Goal: Entertainment & Leisure: Browse casually

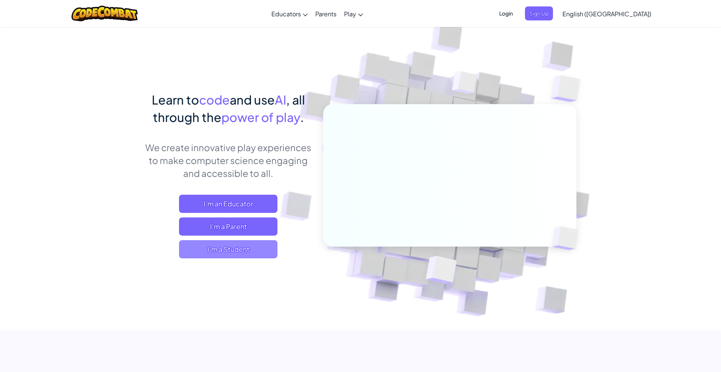
click at [70, 75] on span "I'm a Student" at bounding box center [228, 249] width 98 height 18
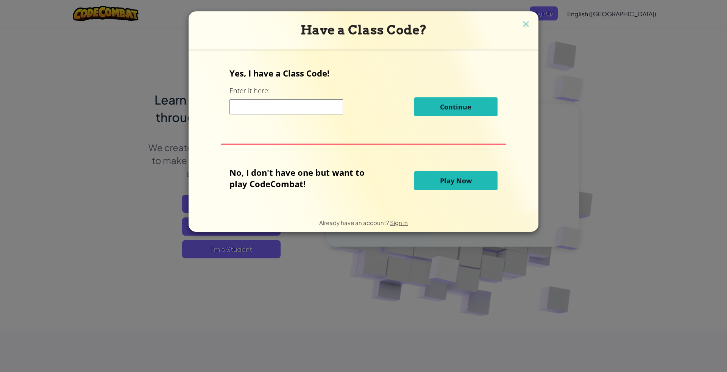
click at [70, 75] on button "Play Now" at bounding box center [455, 180] width 83 height 19
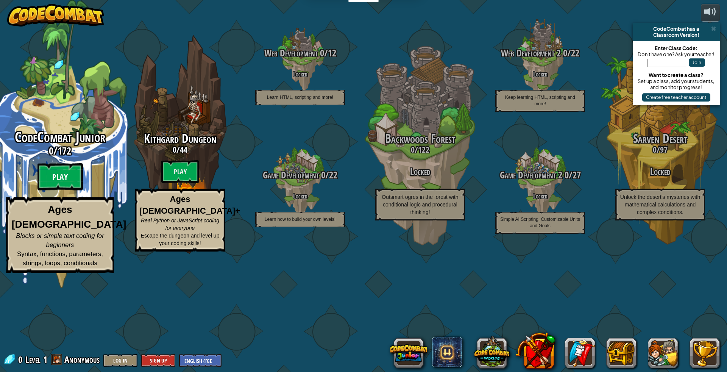
click at [51, 75] on btn "Play" at bounding box center [59, 176] width 45 height 27
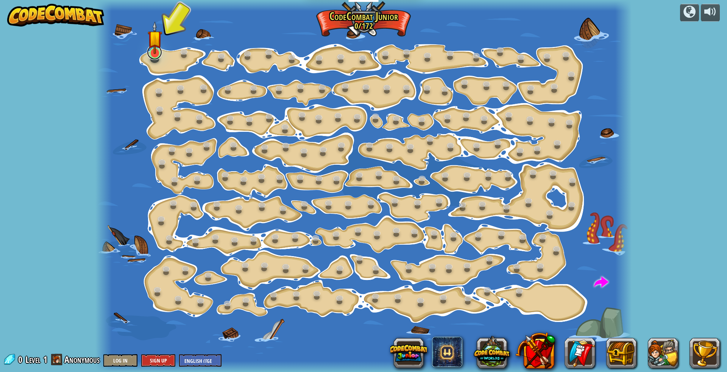
click at [70, 57] on link at bounding box center [154, 52] width 15 height 15
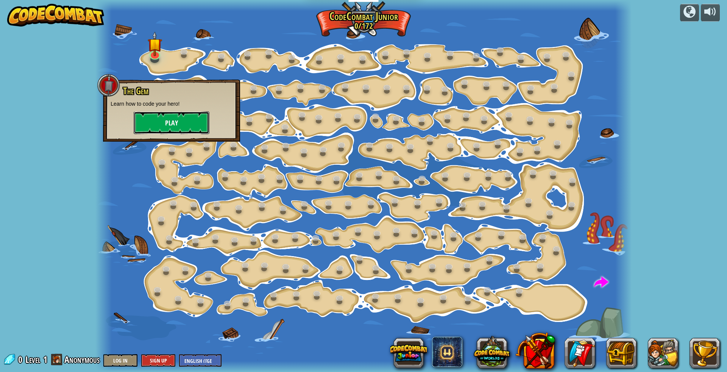
click at [70, 75] on button "Play" at bounding box center [172, 122] width 76 height 23
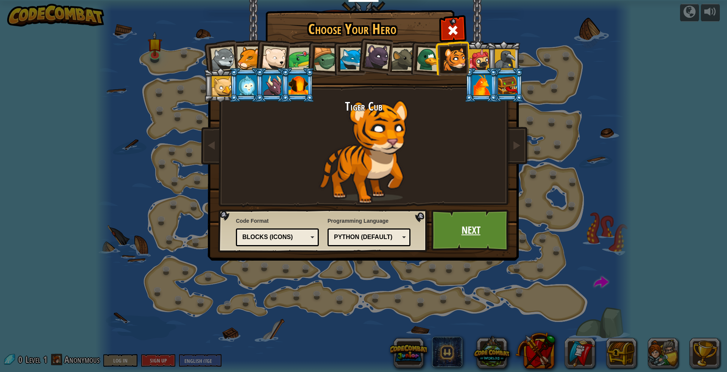
click at [70, 75] on link "Next" at bounding box center [470, 230] width 79 height 42
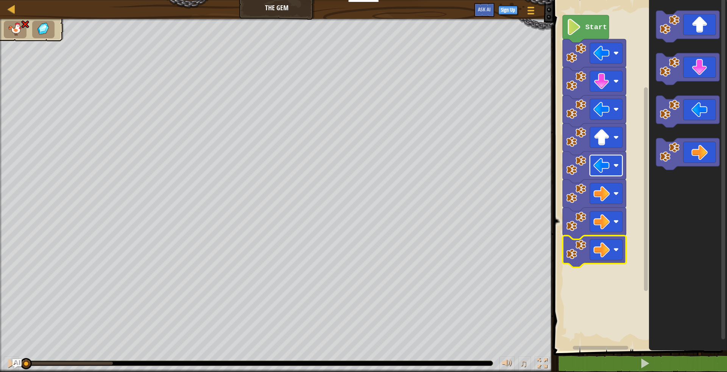
click at [70, 75] on image "Blockly Workspace" at bounding box center [601, 165] width 16 height 16
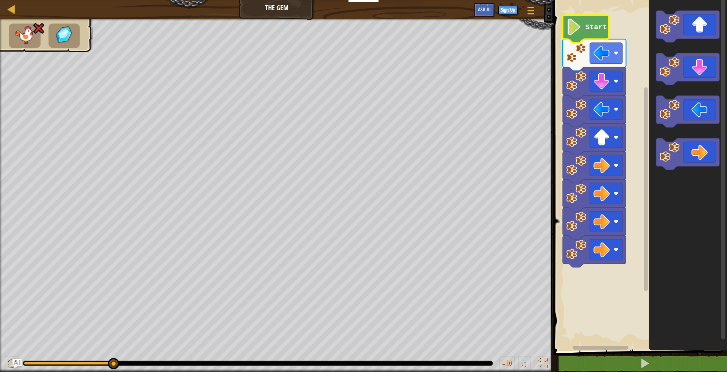
click at [70, 29] on image "Blockly Workspace" at bounding box center [574, 27] width 16 height 16
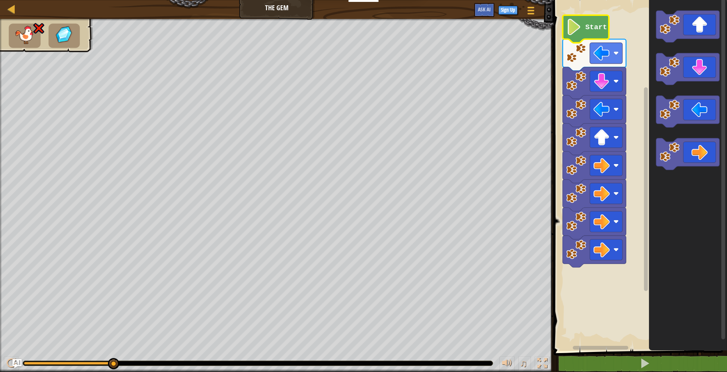
click at [70, 29] on image "Blockly Workspace" at bounding box center [574, 27] width 16 height 16
click at [70, 30] on image "Blockly Workspace" at bounding box center [574, 27] width 16 height 16
click at [70, 7] on rect "Blockly Workspace" at bounding box center [639, 173] width 176 height 354
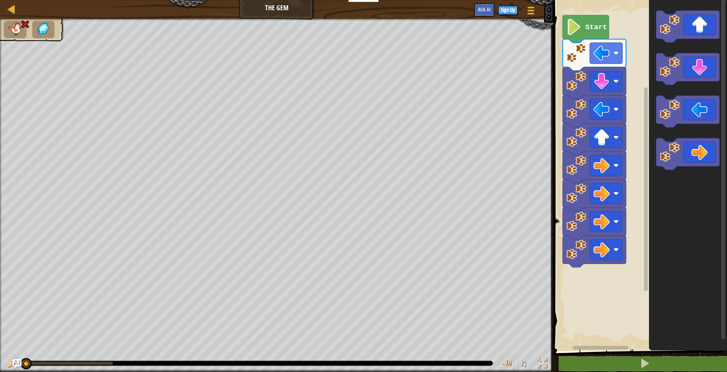
drag, startPoint x: 114, startPoint y: 361, endPoint x: 0, endPoint y: 350, distance: 114.5
click at [0, 75] on div "♫" at bounding box center [276, 361] width 553 height 23
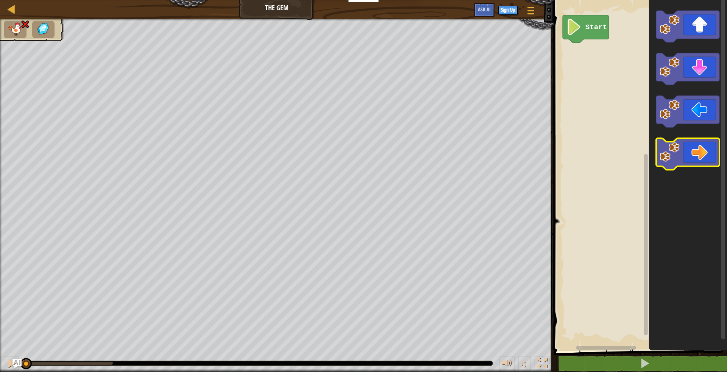
click at [70, 75] on icon "Blockly Workspace" at bounding box center [687, 154] width 63 height 32
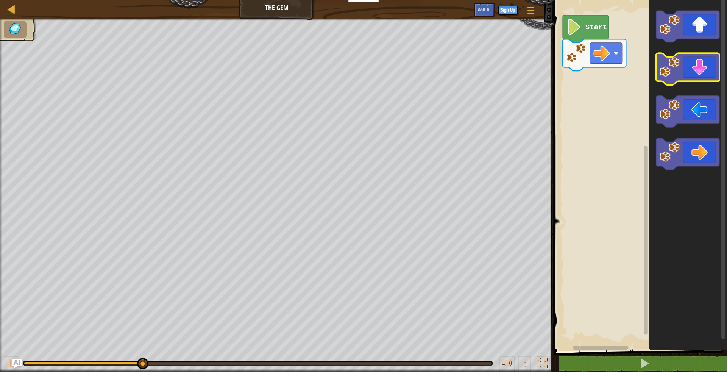
click at [70, 75] on icon "Blockly Workspace" at bounding box center [687, 69] width 63 height 32
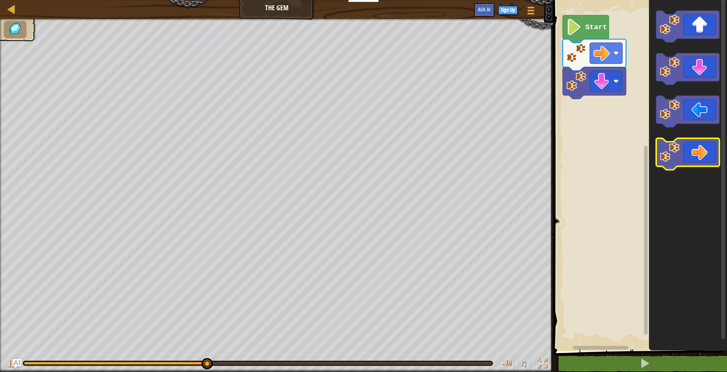
click at [70, 75] on icon "Blockly Workspace" at bounding box center [687, 154] width 63 height 32
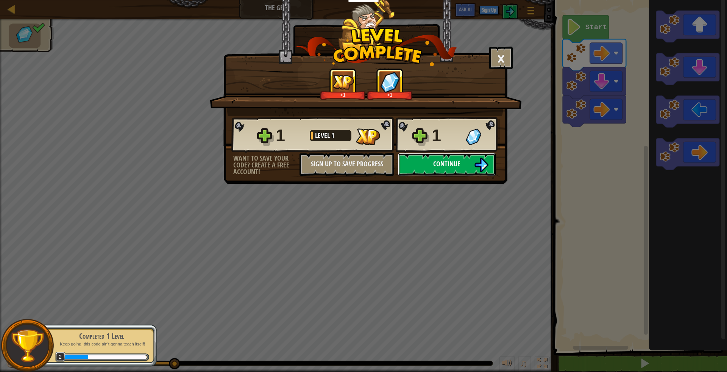
click at [70, 75] on span "Continue" at bounding box center [446, 163] width 27 height 9
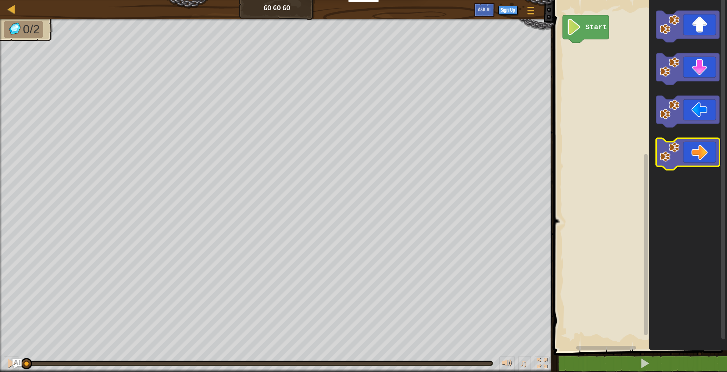
click at [70, 75] on icon "Blockly Workspace" at bounding box center [687, 154] width 63 height 32
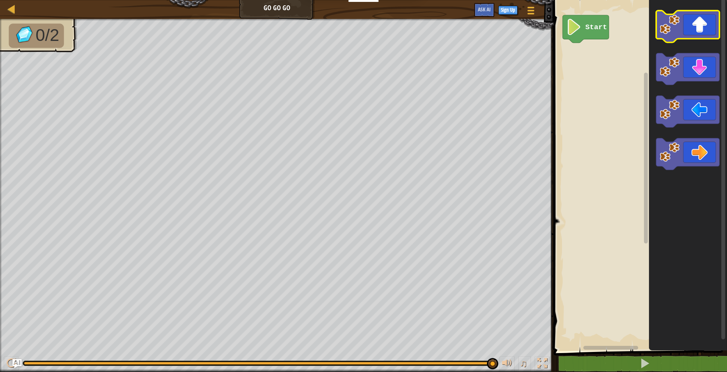
click at [70, 34] on icon "Blockly Workspace" at bounding box center [687, 27] width 63 height 32
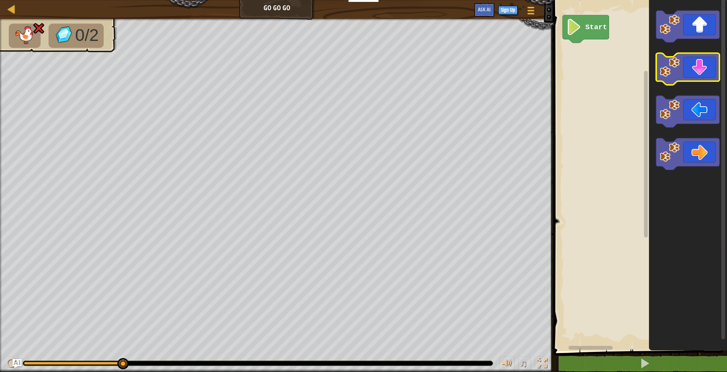
click at [70, 64] on icon "Blockly Workspace" at bounding box center [687, 69] width 63 height 32
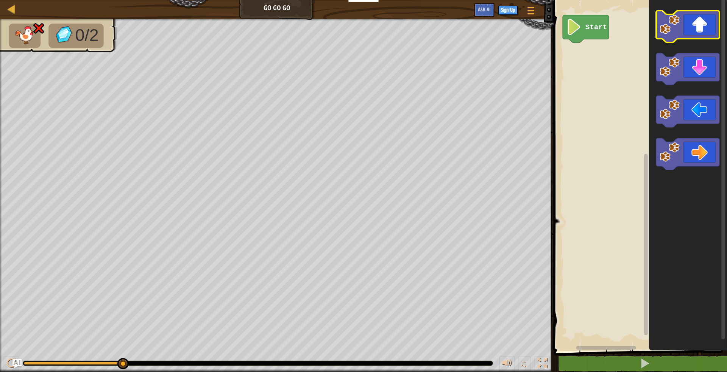
click at [70, 16] on icon "Blockly Workspace" at bounding box center [687, 27] width 63 height 32
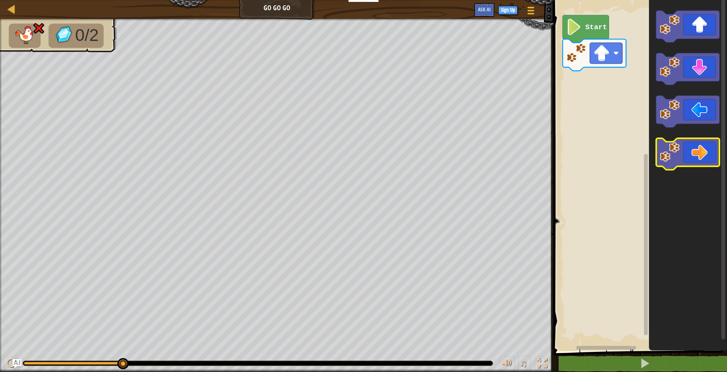
click at [70, 75] on icon "Blockly Workspace" at bounding box center [687, 154] width 63 height 32
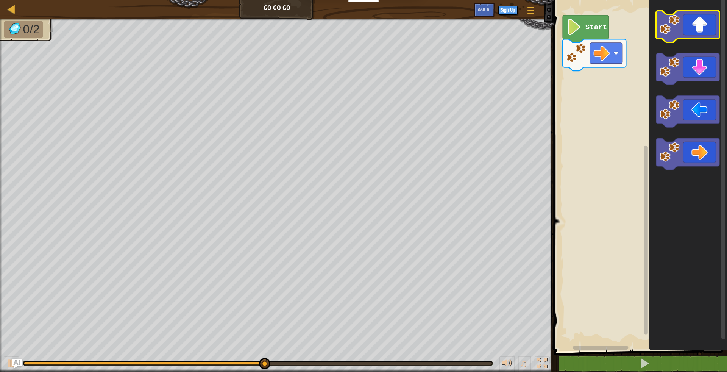
click at [70, 25] on icon "Blockly Workspace" at bounding box center [687, 27] width 63 height 32
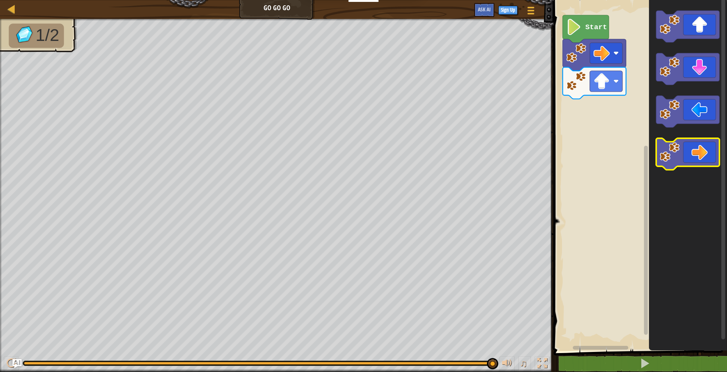
click at [70, 75] on icon "Blockly Workspace" at bounding box center [687, 154] width 63 height 32
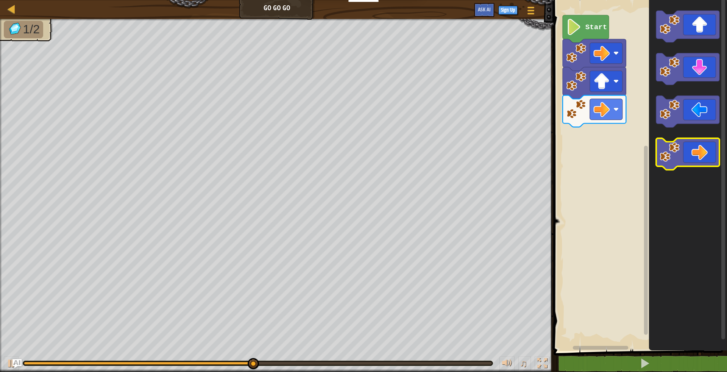
click at [70, 75] on icon "Blockly Workspace" at bounding box center [687, 154] width 63 height 32
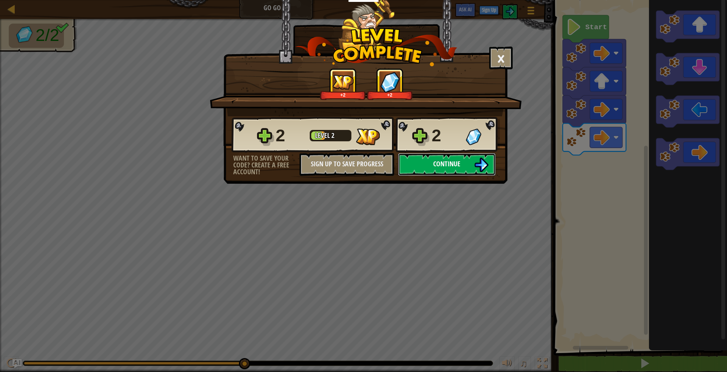
click at [70, 75] on span "Continue" at bounding box center [446, 163] width 27 height 9
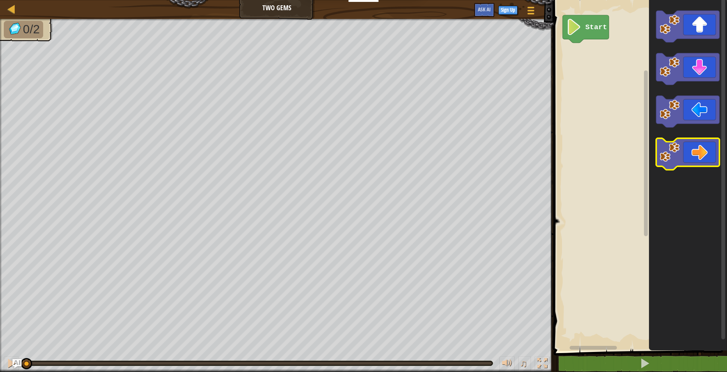
click at [70, 75] on icon "Blockly Workspace" at bounding box center [687, 154] width 63 height 32
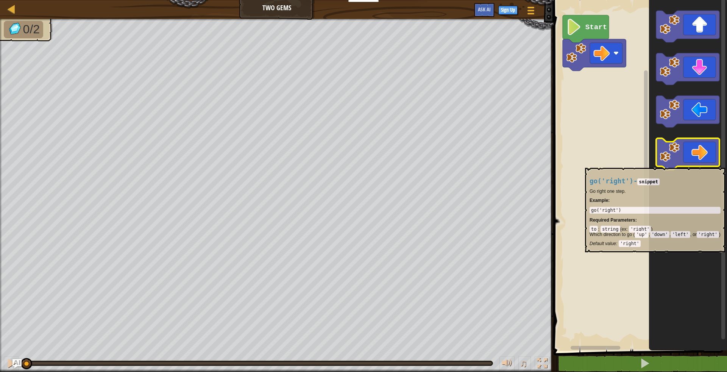
click at [70, 75] on icon "Blockly Workspace" at bounding box center [687, 154] width 63 height 32
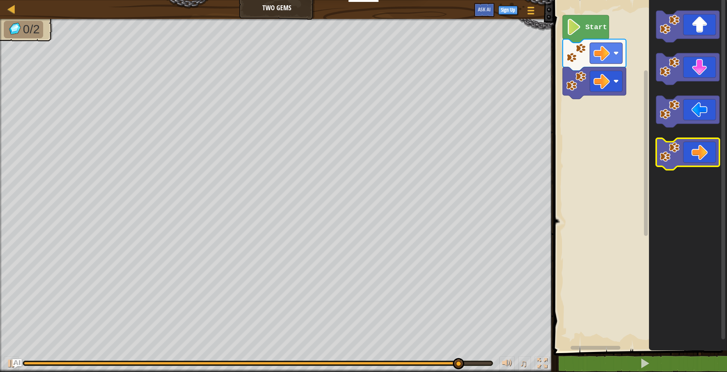
click at [70, 75] on image "Blockly Workspace" at bounding box center [670, 152] width 20 height 20
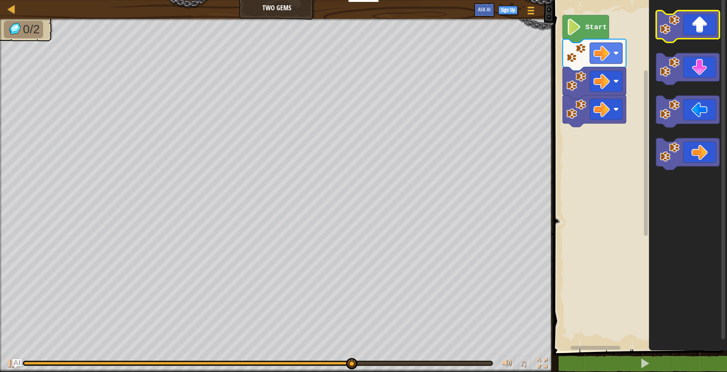
click at [70, 31] on icon "Blockly Workspace" at bounding box center [687, 27] width 63 height 32
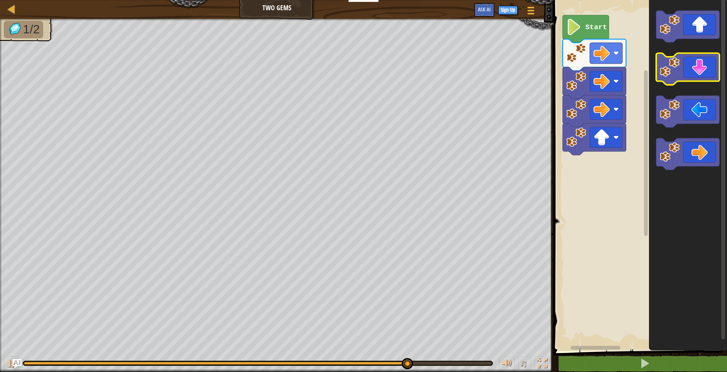
click at [70, 70] on icon "Blockly Workspace" at bounding box center [687, 69] width 63 height 32
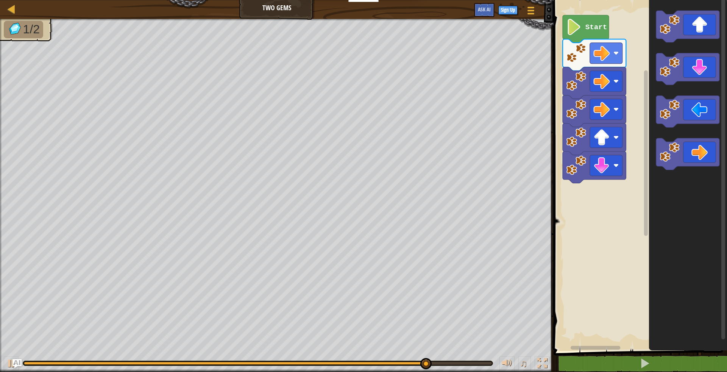
click at [70, 75] on icon "Blockly Workspace" at bounding box center [688, 173] width 78 height 354
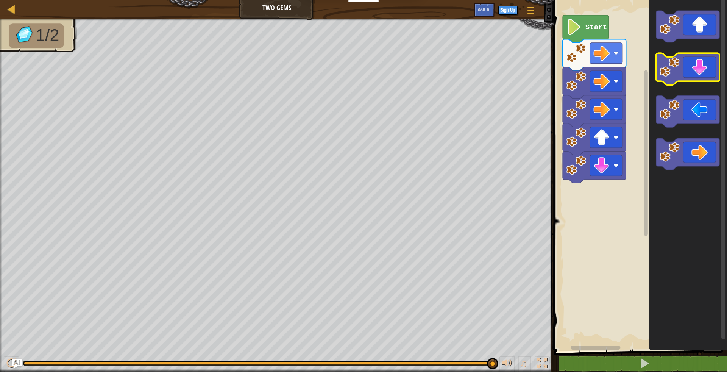
click at [70, 73] on icon "Blockly Workspace" at bounding box center [687, 69] width 63 height 32
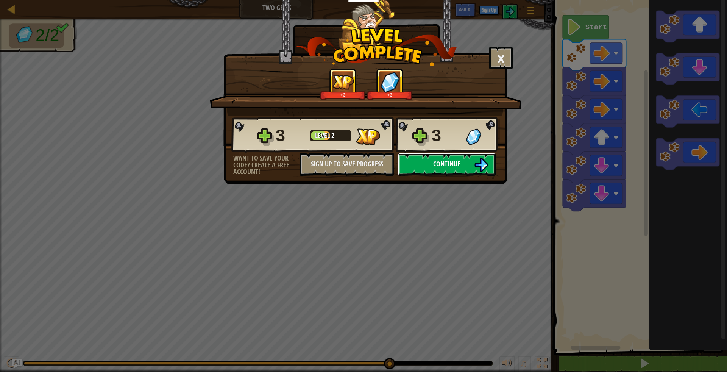
click at [70, 75] on button "Continue" at bounding box center [447, 164] width 98 height 23
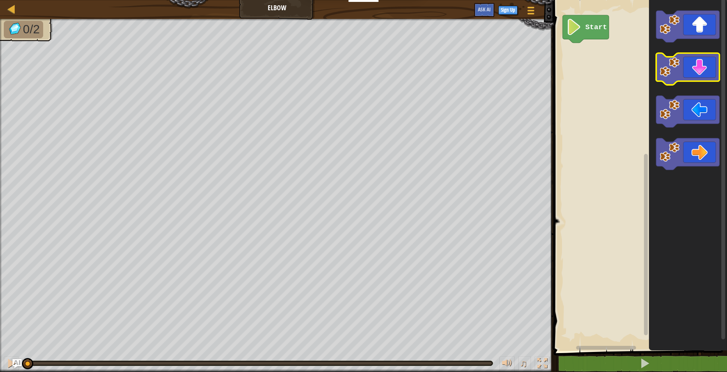
click at [70, 71] on icon "Blockly Workspace" at bounding box center [687, 69] width 63 height 32
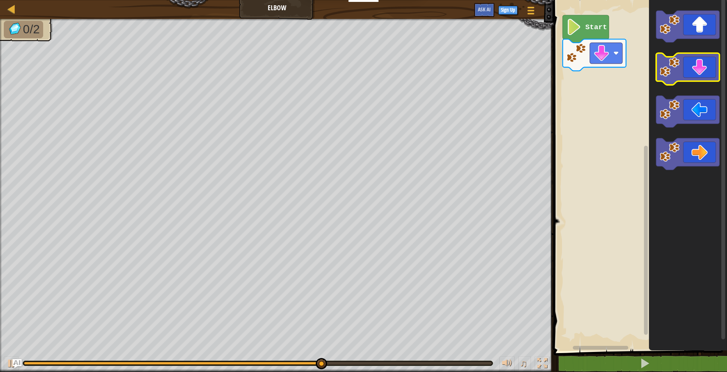
click at [70, 71] on icon "Blockly Workspace" at bounding box center [687, 69] width 63 height 32
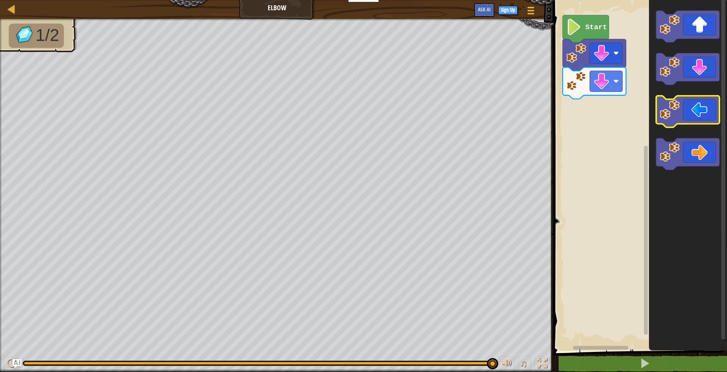
click at [70, 75] on icon "Blockly Workspace" at bounding box center [687, 112] width 63 height 32
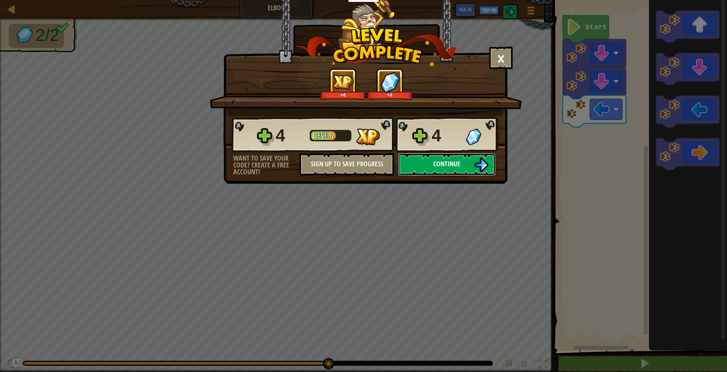
click at [70, 75] on span "Continue" at bounding box center [446, 163] width 27 height 9
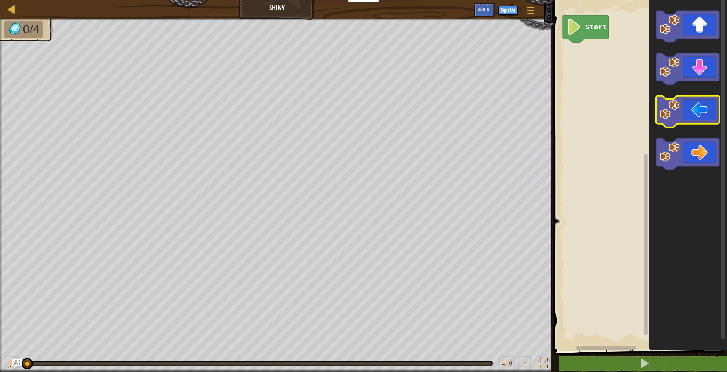
click at [70, 75] on icon "Blockly Workspace" at bounding box center [687, 112] width 63 height 32
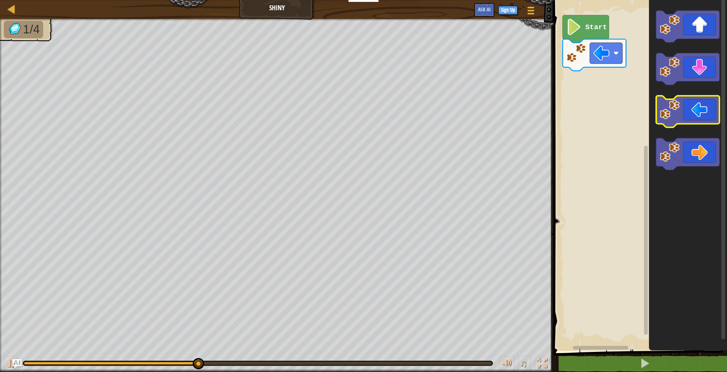
click at [70, 75] on image "Blockly Workspace" at bounding box center [670, 110] width 20 height 20
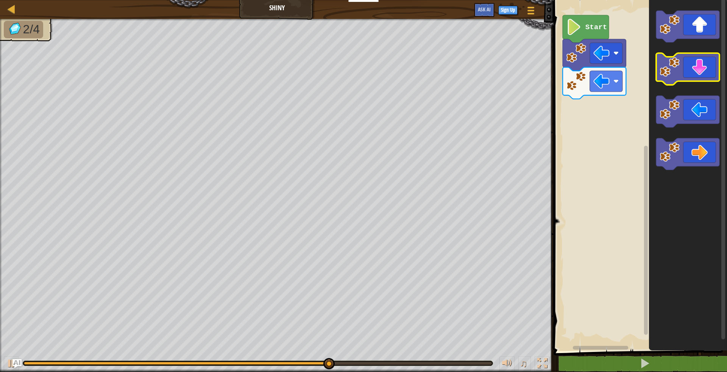
click at [70, 62] on icon "Blockly Workspace" at bounding box center [687, 69] width 63 height 32
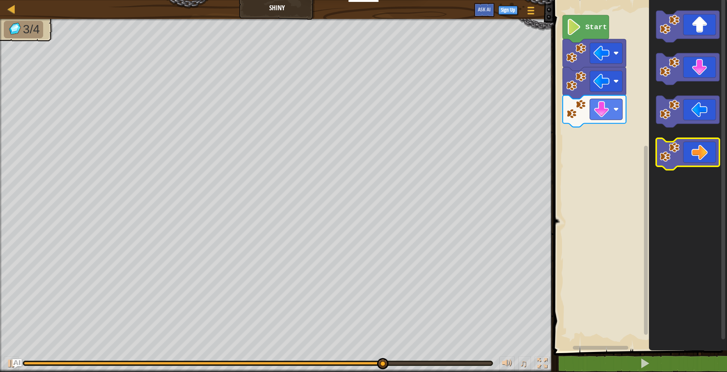
click at [70, 75] on icon "Blockly Workspace" at bounding box center [687, 154] width 63 height 32
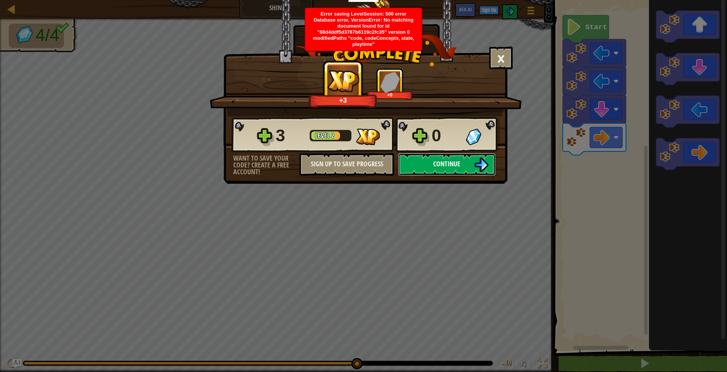
click at [70, 75] on button "Continue" at bounding box center [447, 164] width 98 height 23
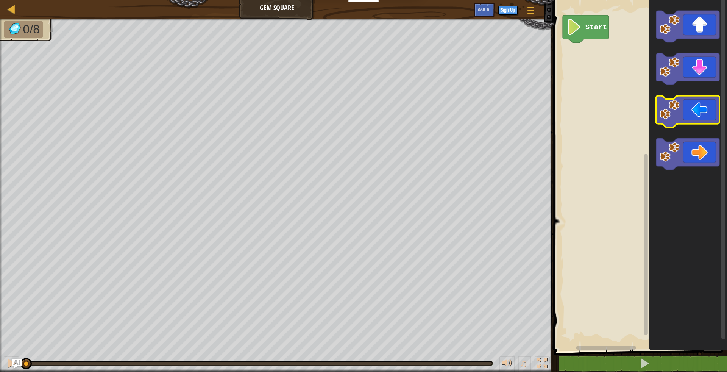
click at [70, 75] on icon "Blockly Workspace" at bounding box center [687, 112] width 63 height 32
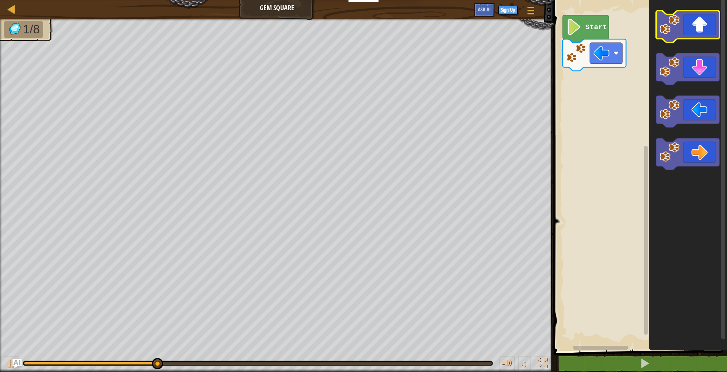
click at [70, 21] on icon "Blockly Workspace" at bounding box center [687, 27] width 63 height 32
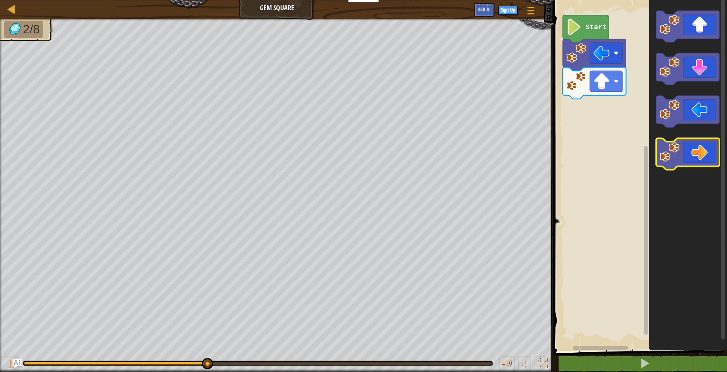
click at [70, 75] on icon "Blockly Workspace" at bounding box center [687, 154] width 63 height 32
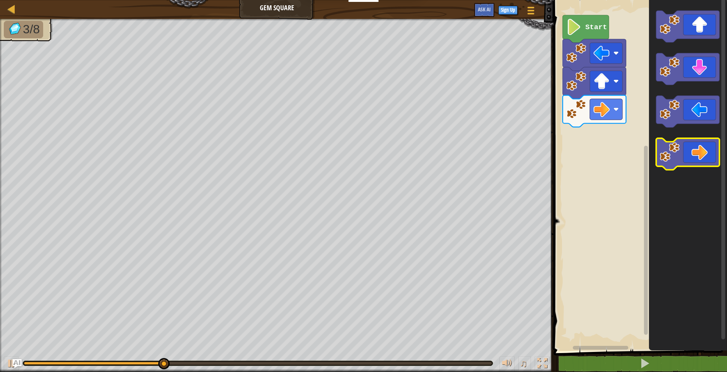
click at [70, 75] on icon "Blockly Workspace" at bounding box center [687, 154] width 63 height 32
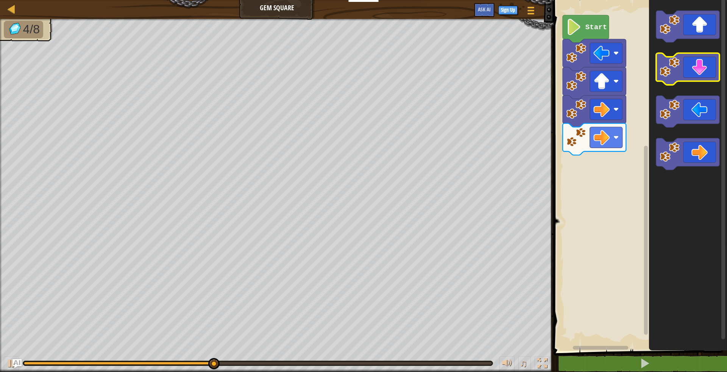
click at [70, 67] on icon "Blockly Workspace" at bounding box center [687, 69] width 63 height 32
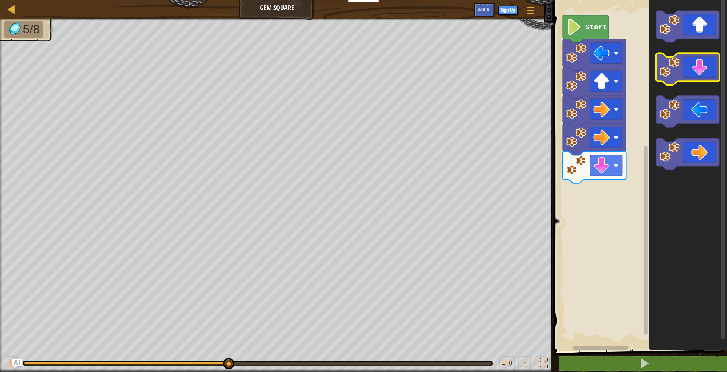
click at [70, 67] on icon "Blockly Workspace" at bounding box center [687, 69] width 63 height 32
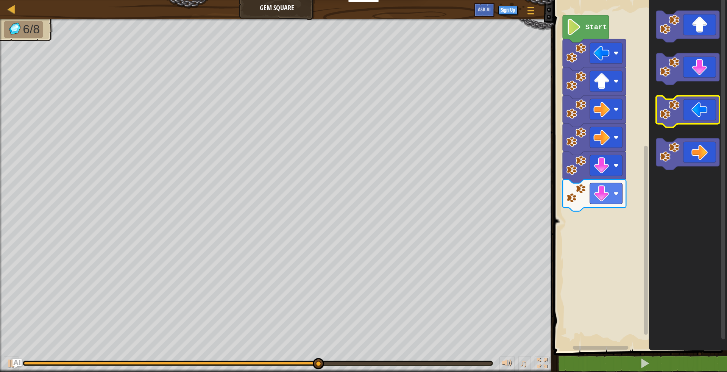
click at [70, 75] on icon "Blockly Workspace" at bounding box center [687, 112] width 63 height 32
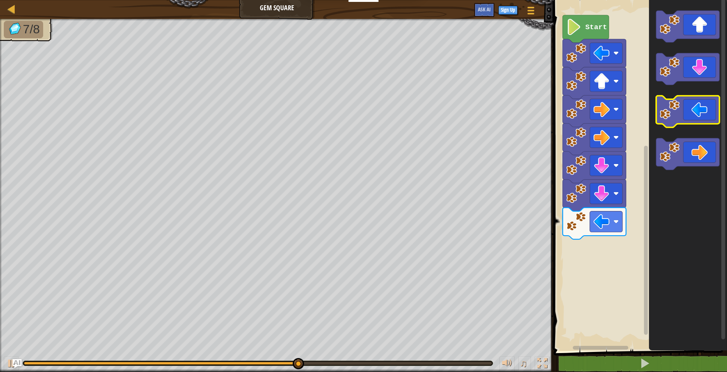
click at [70, 75] on icon "Blockly Workspace" at bounding box center [687, 112] width 63 height 32
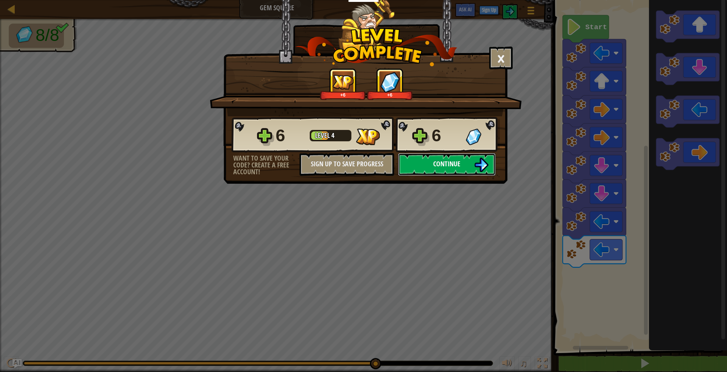
click at [70, 75] on span "Continue" at bounding box center [446, 163] width 27 height 9
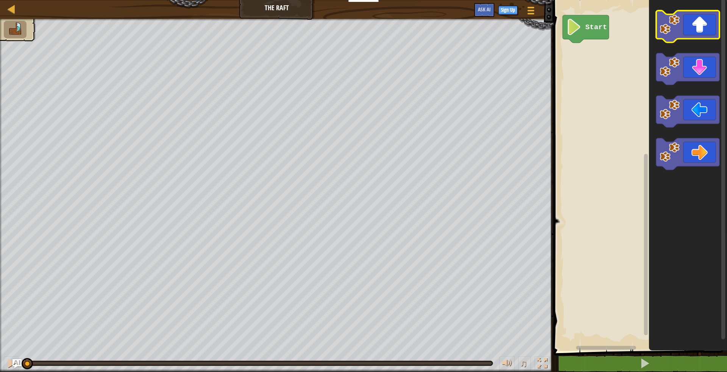
click at [70, 22] on icon "Blockly Workspace" at bounding box center [687, 27] width 63 height 32
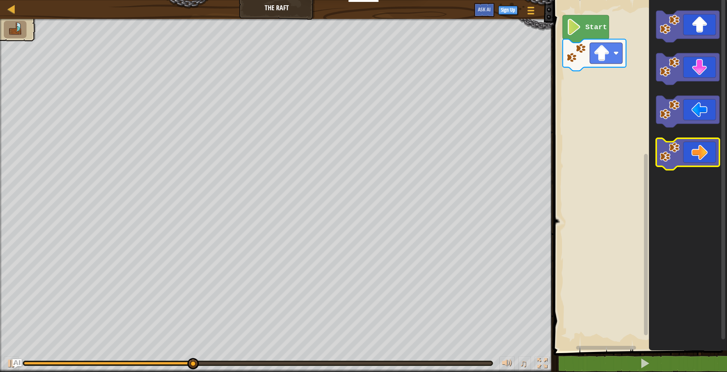
click at [70, 75] on icon "Blockly Workspace" at bounding box center [687, 154] width 63 height 32
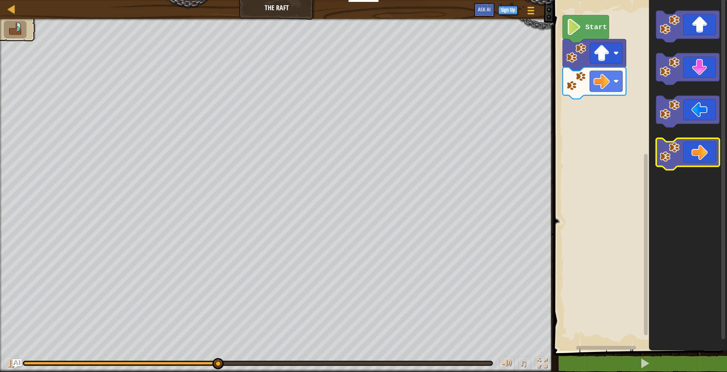
click at [70, 75] on icon "Blockly Workspace" at bounding box center [687, 154] width 63 height 32
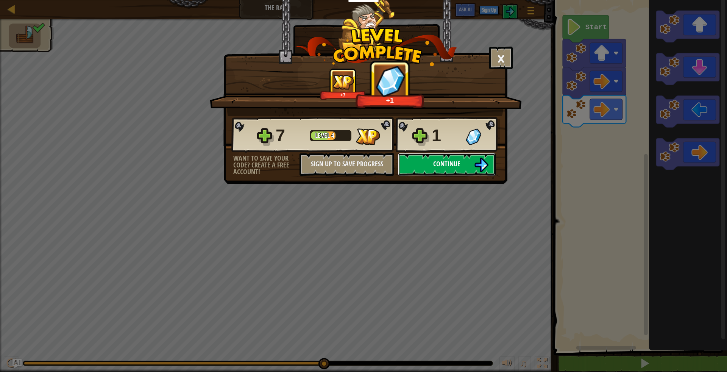
click at [70, 75] on img at bounding box center [481, 164] width 14 height 14
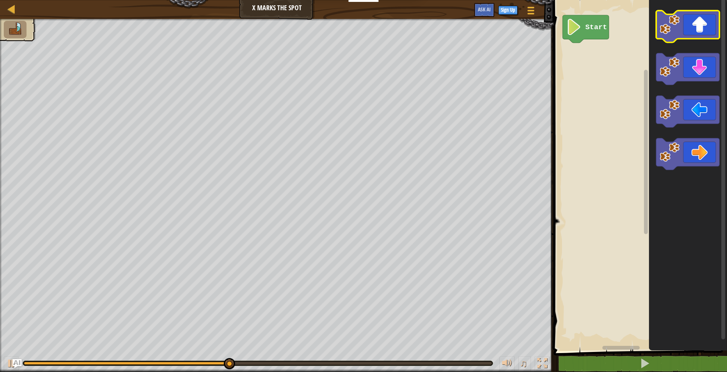
click at [70, 20] on icon "Blockly Workspace" at bounding box center [687, 27] width 63 height 32
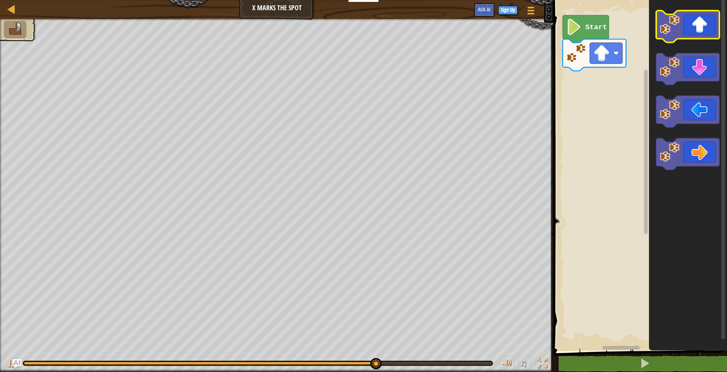
click at [70, 20] on icon "Blockly Workspace" at bounding box center [687, 27] width 63 height 32
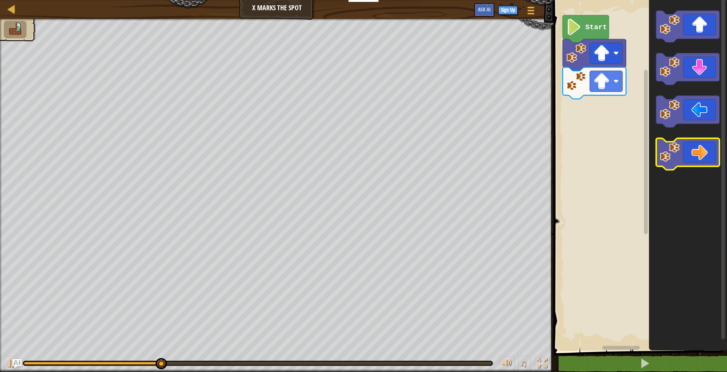
click at [70, 75] on icon "Blockly Workspace" at bounding box center [687, 154] width 63 height 32
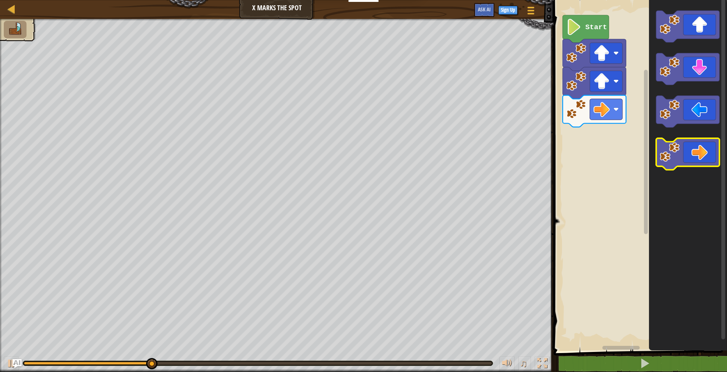
click at [70, 75] on icon "Blockly Workspace" at bounding box center [687, 154] width 63 height 32
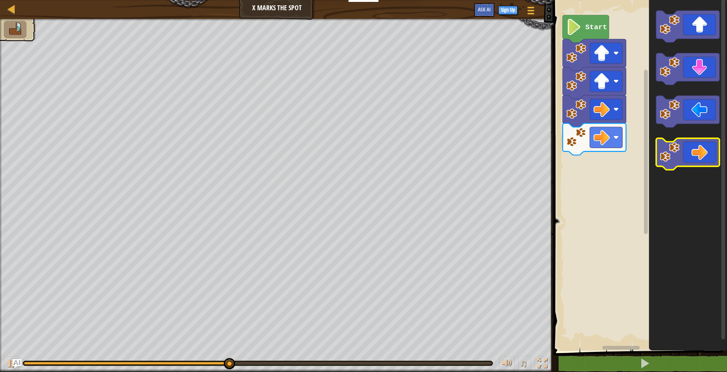
click at [70, 75] on icon "Blockly Workspace" at bounding box center [687, 154] width 63 height 32
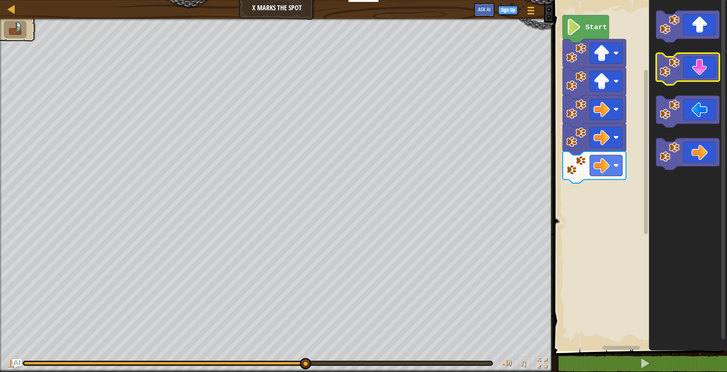
click at [70, 66] on icon "Blockly Workspace" at bounding box center [687, 69] width 63 height 32
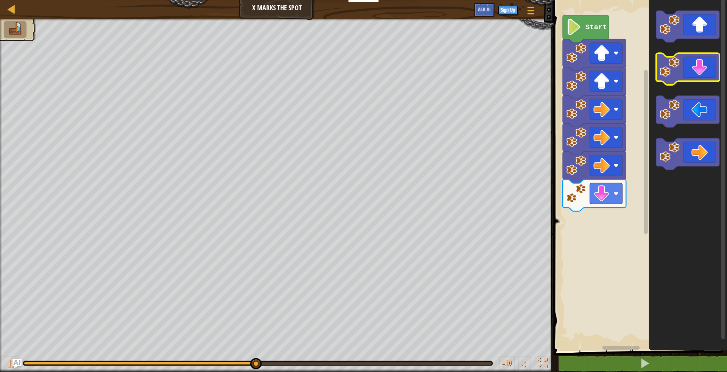
click at [70, 66] on icon "Blockly Workspace" at bounding box center [687, 69] width 63 height 32
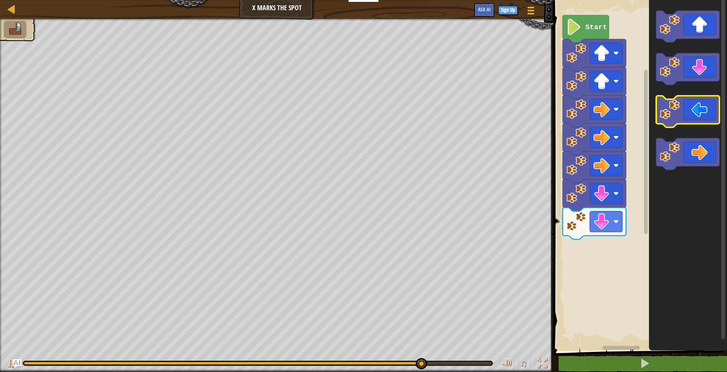
click at [70, 75] on image "Blockly Workspace" at bounding box center [670, 110] width 20 height 20
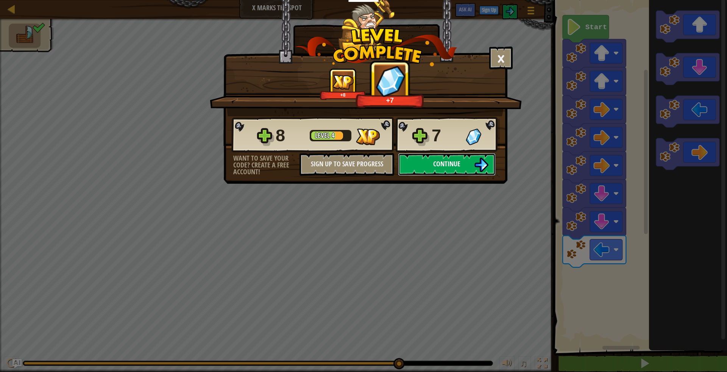
click at [70, 75] on button "Continue" at bounding box center [447, 164] width 98 height 23
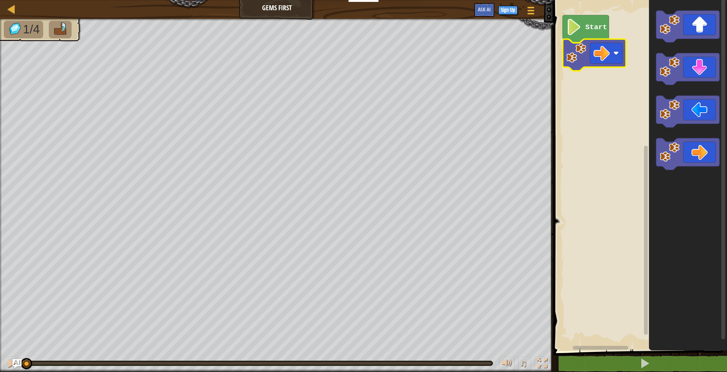
click at [70, 75] on rect "Blockly Workspace" at bounding box center [639, 173] width 176 height 354
click at [70, 75] on icon "Blockly Workspace" at bounding box center [687, 154] width 63 height 32
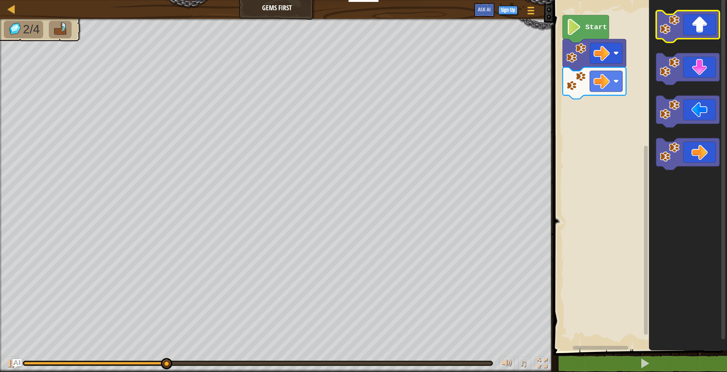
click at [70, 27] on icon "Blockly Workspace" at bounding box center [687, 27] width 63 height 32
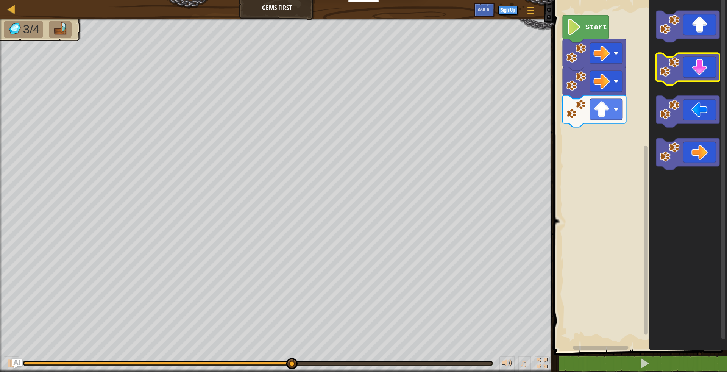
click at [70, 75] on icon "Blockly Workspace" at bounding box center [687, 69] width 63 height 32
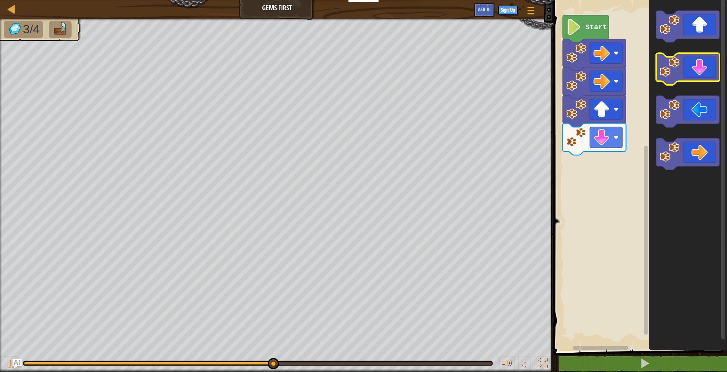
click at [70, 75] on icon "Blockly Workspace" at bounding box center [687, 69] width 63 height 32
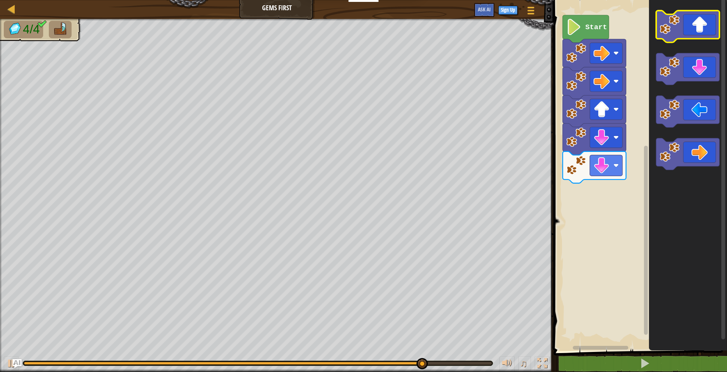
click at [70, 19] on icon "Blockly Workspace" at bounding box center [687, 27] width 63 height 32
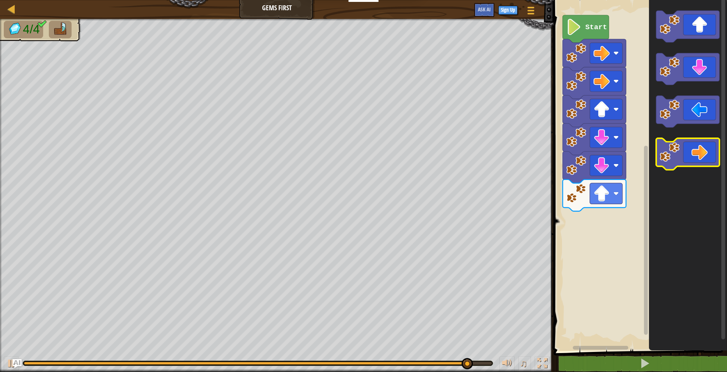
click at [70, 75] on icon "Blockly Workspace" at bounding box center [687, 154] width 63 height 32
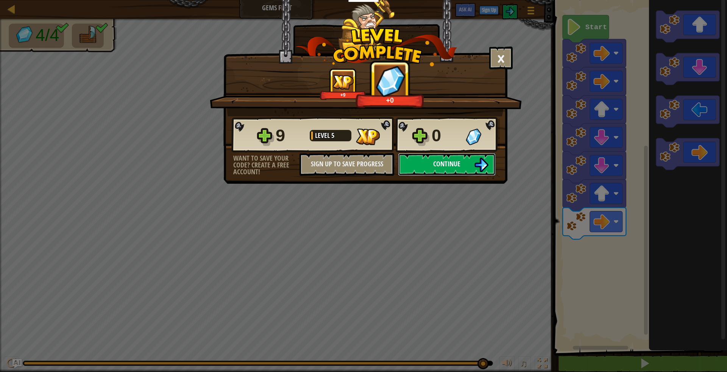
click at [70, 75] on img at bounding box center [481, 164] width 14 height 14
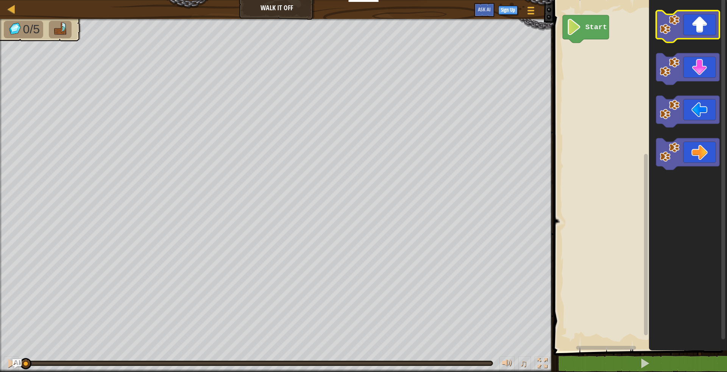
click at [70, 31] on icon "Blockly Workspace" at bounding box center [687, 27] width 63 height 32
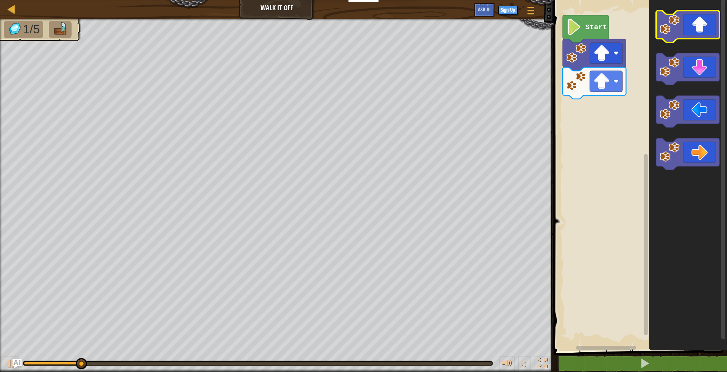
click at [70, 31] on icon "Blockly Workspace" at bounding box center [687, 27] width 63 height 32
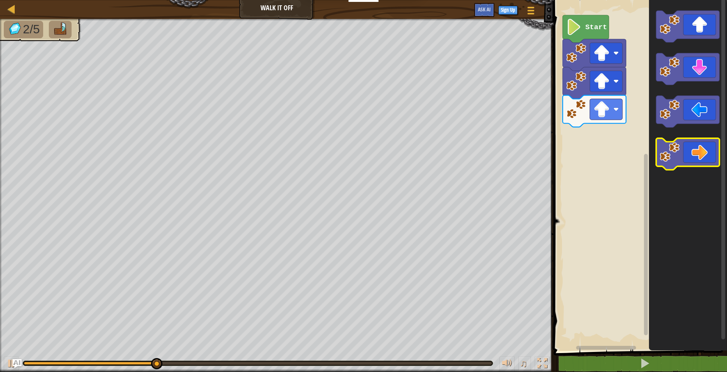
click at [70, 75] on icon "Blockly Workspace" at bounding box center [687, 154] width 63 height 32
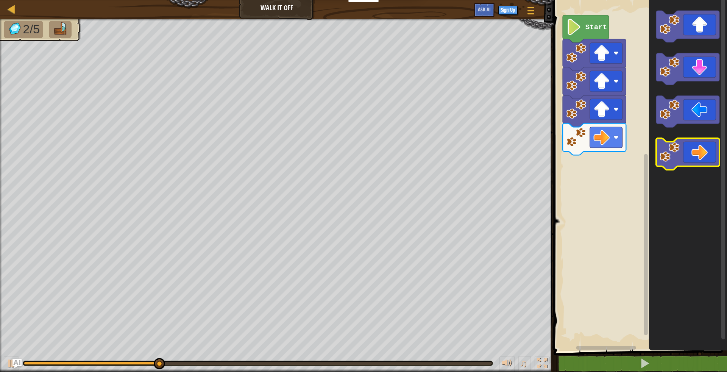
click at [70, 75] on icon "Blockly Workspace" at bounding box center [687, 154] width 63 height 32
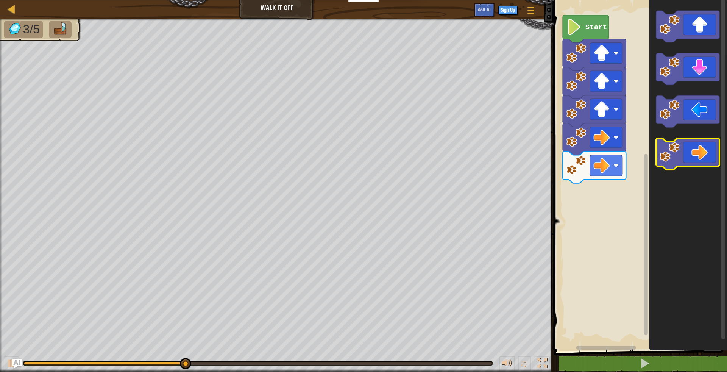
click at [70, 75] on icon "Blockly Workspace" at bounding box center [687, 154] width 63 height 32
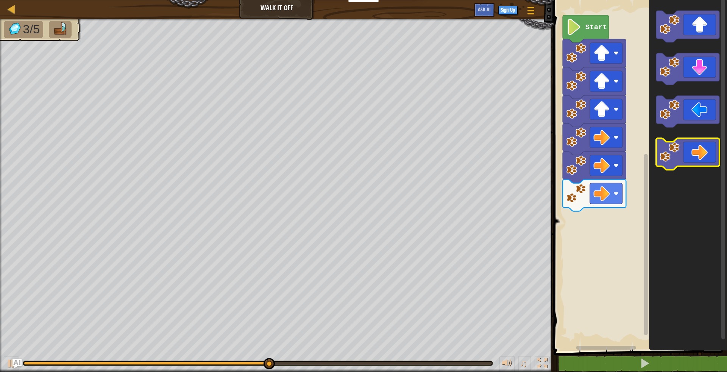
click at [70, 75] on icon "Blockly Workspace" at bounding box center [687, 154] width 63 height 32
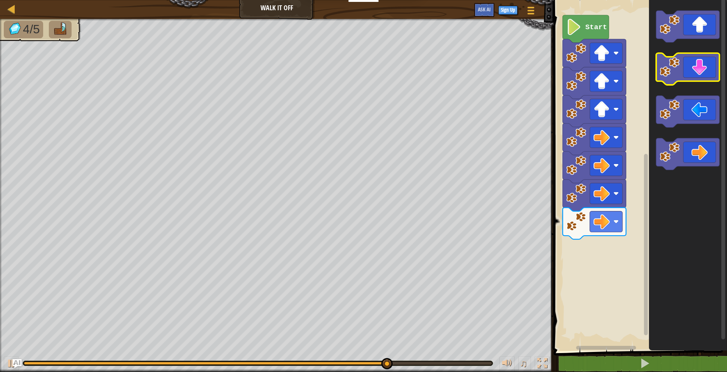
click at [70, 69] on icon "Blockly Workspace" at bounding box center [687, 69] width 63 height 32
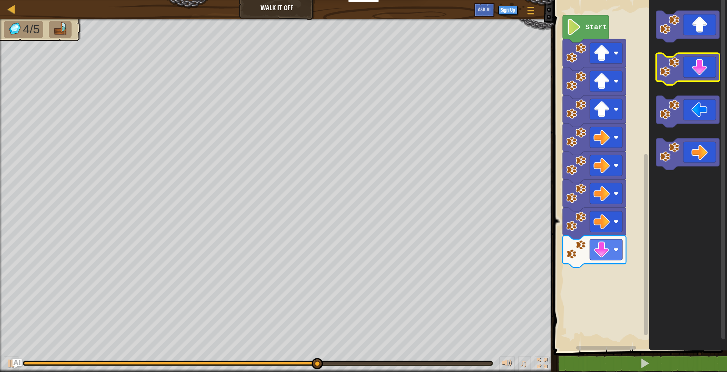
click at [70, 69] on icon "Blockly Workspace" at bounding box center [687, 69] width 63 height 32
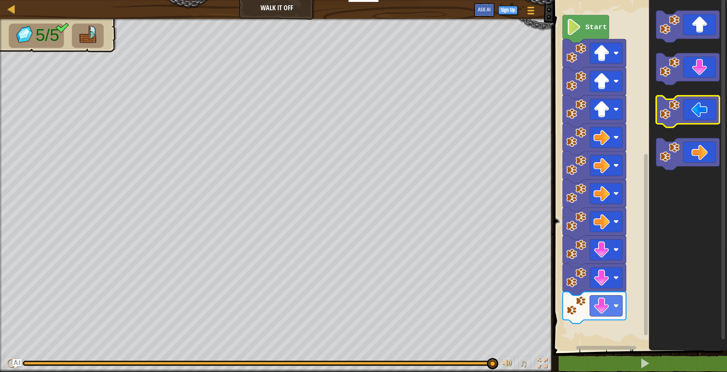
click at [70, 75] on image "Blockly Workspace" at bounding box center [670, 110] width 20 height 20
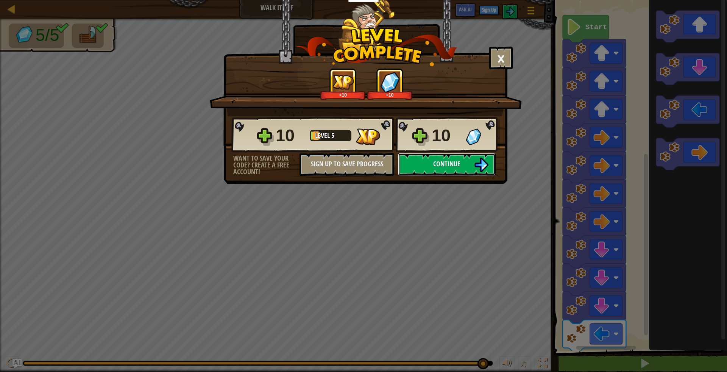
click at [70, 75] on img at bounding box center [481, 164] width 14 height 14
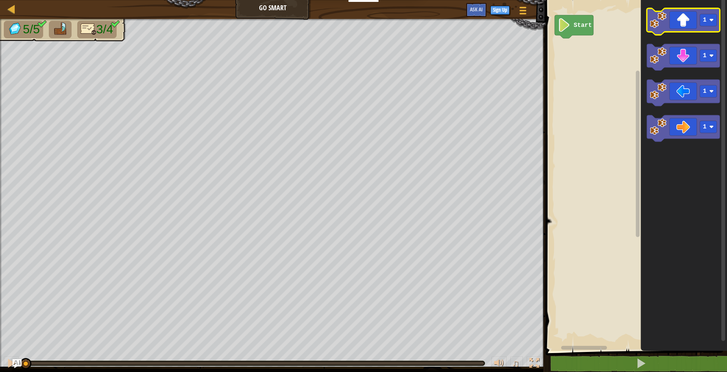
click at [70, 19] on icon "Blockly Workspace" at bounding box center [682, 21] width 73 height 26
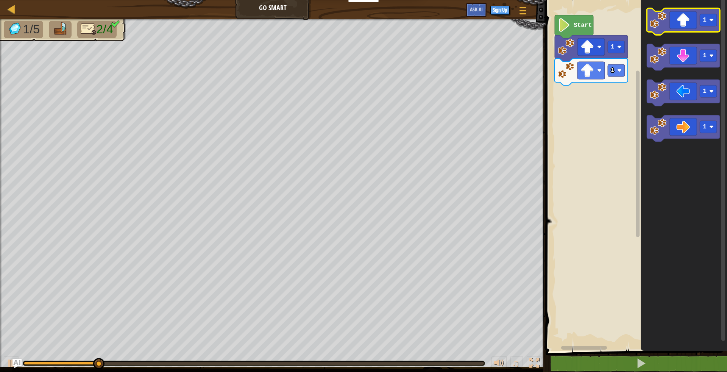
click at [70, 19] on icon "Blockly Workspace" at bounding box center [682, 21] width 73 height 26
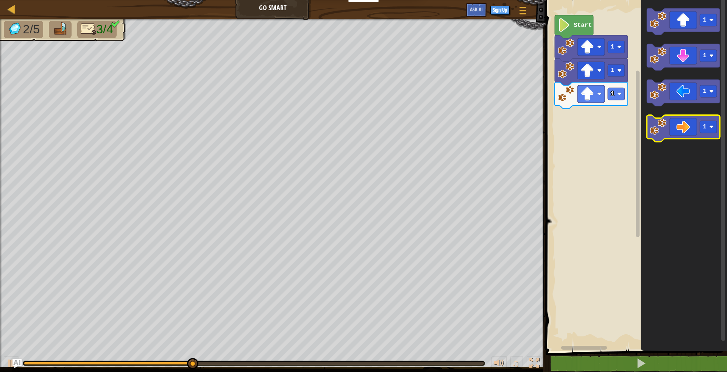
click at [70, 75] on icon "Blockly Workspace" at bounding box center [682, 128] width 73 height 26
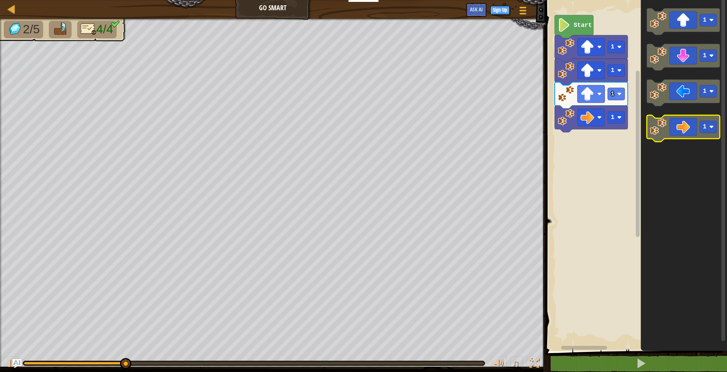
click at [70, 75] on icon "Blockly Workspace" at bounding box center [682, 128] width 73 height 26
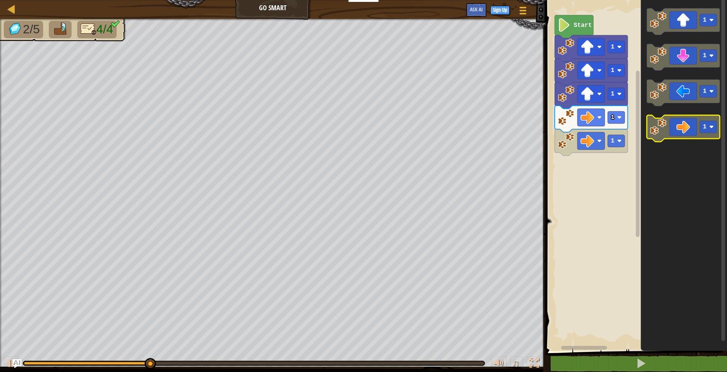
click at [70, 75] on icon "Blockly Workspace" at bounding box center [682, 128] width 73 height 26
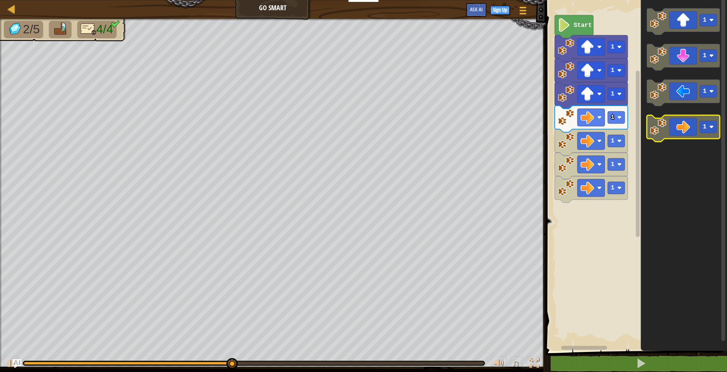
click at [70, 75] on icon "Blockly Workspace" at bounding box center [682, 128] width 73 height 26
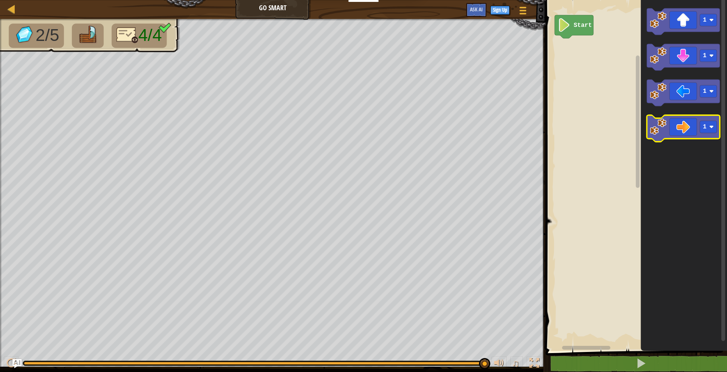
click at [70, 75] on icon "Blockly Workspace" at bounding box center [682, 128] width 73 height 26
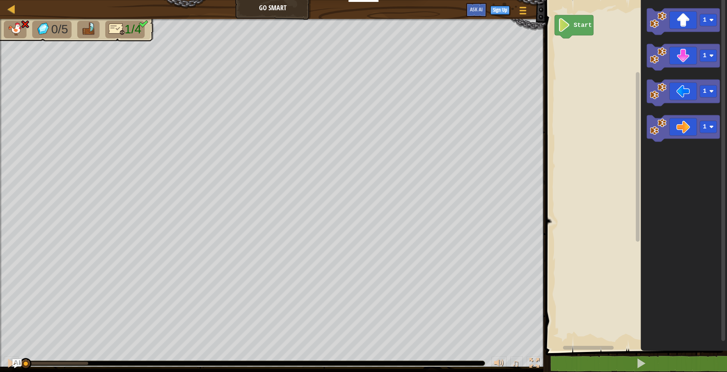
drag, startPoint x: 85, startPoint y: 358, endPoint x: 0, endPoint y: 336, distance: 87.6
click at [0, 75] on div "0/5 1/4 ♫ Tiger Cub" at bounding box center [363, 195] width 727 height 353
click at [70, 14] on icon "Blockly Workspace" at bounding box center [682, 21] width 73 height 26
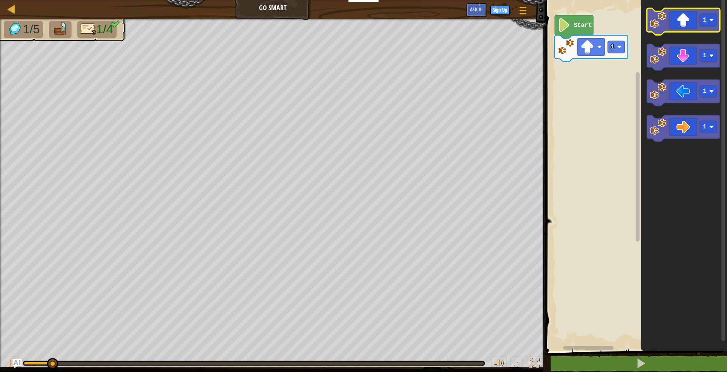
click at [70, 15] on icon "Blockly Workspace" at bounding box center [682, 21] width 73 height 26
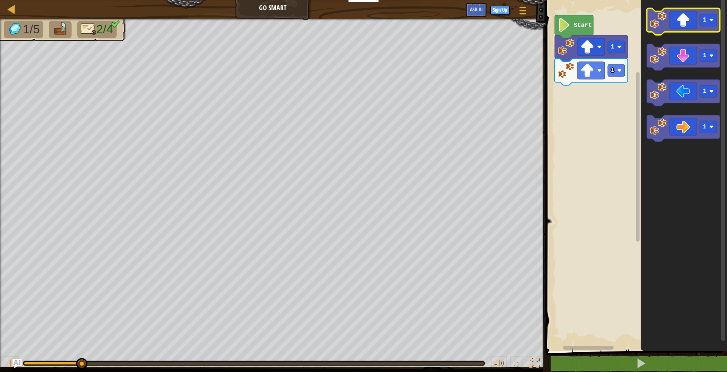
click at [70, 15] on icon "Blockly Workspace" at bounding box center [682, 21] width 73 height 26
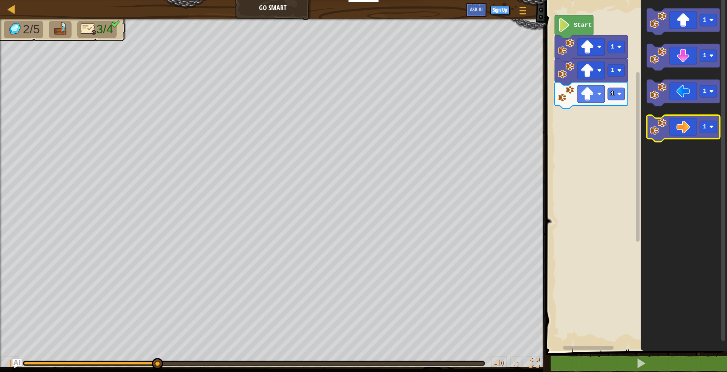
click at [70, 75] on icon "Blockly Workspace" at bounding box center [682, 128] width 73 height 26
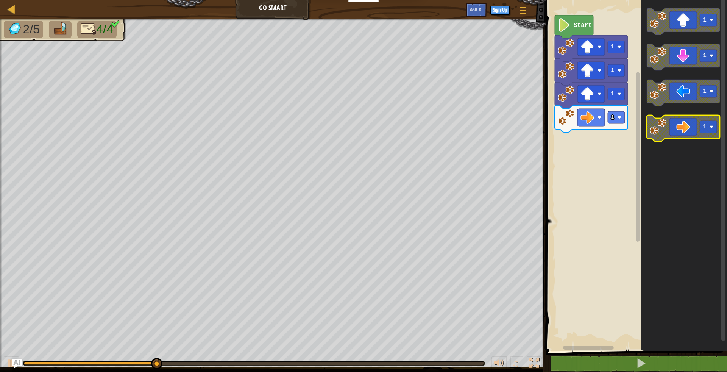
click at [70, 75] on icon "Blockly Workspace" at bounding box center [682, 128] width 73 height 26
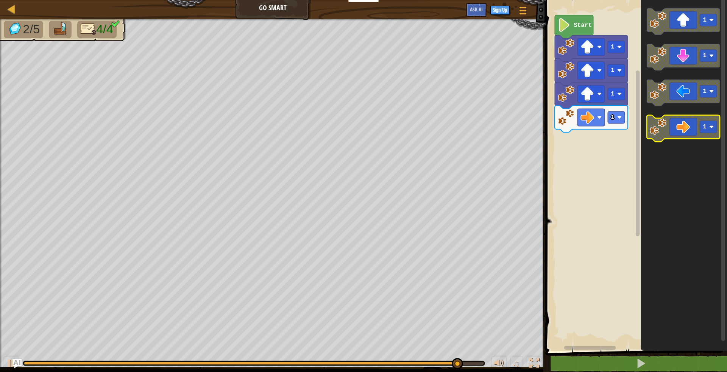
click at [70, 75] on rect "Blockly Workspace" at bounding box center [707, 127] width 17 height 12
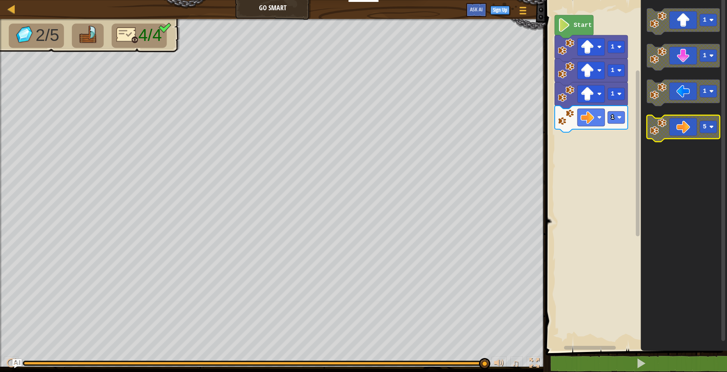
click at [70, 75] on icon "Blockly Workspace" at bounding box center [682, 128] width 73 height 26
click at [70, 75] on rect "Blockly Workspace" at bounding box center [707, 127] width 17 height 12
click at [70, 75] on icon "Blockly Workspace" at bounding box center [682, 128] width 73 height 26
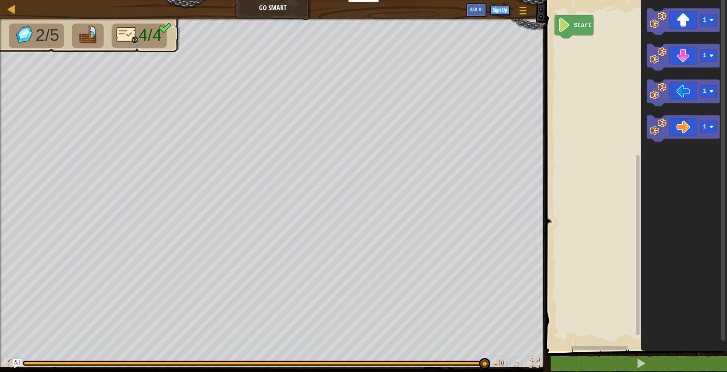
click at [70, 75] on icon "Blockly Workspace" at bounding box center [683, 173] width 86 height 354
click at [70, 75] on icon "Blockly Workspace" at bounding box center [682, 128] width 73 height 26
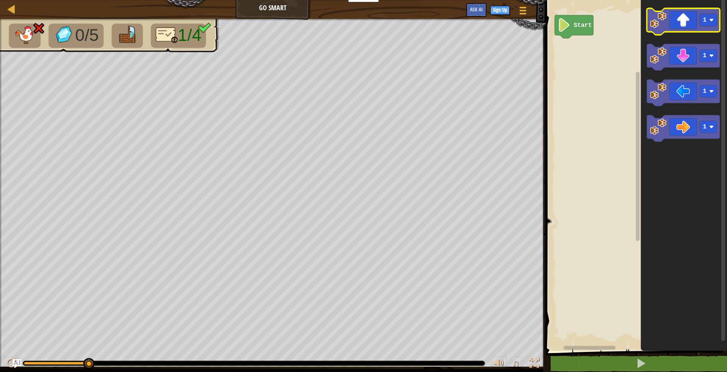
click at [70, 22] on icon "Blockly Workspace" at bounding box center [682, 21] width 73 height 26
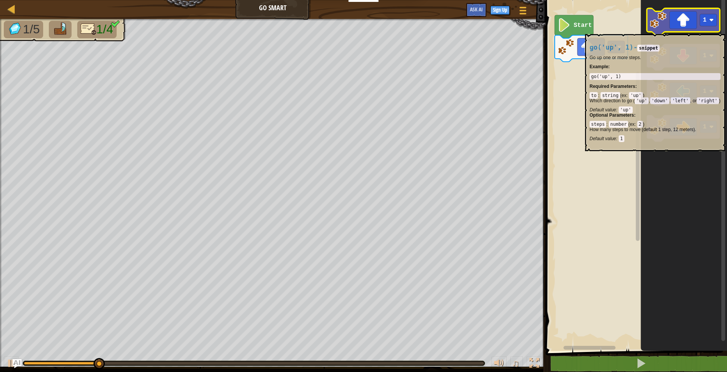
click at [70, 30] on icon "Blockly Workspace" at bounding box center [682, 21] width 73 height 26
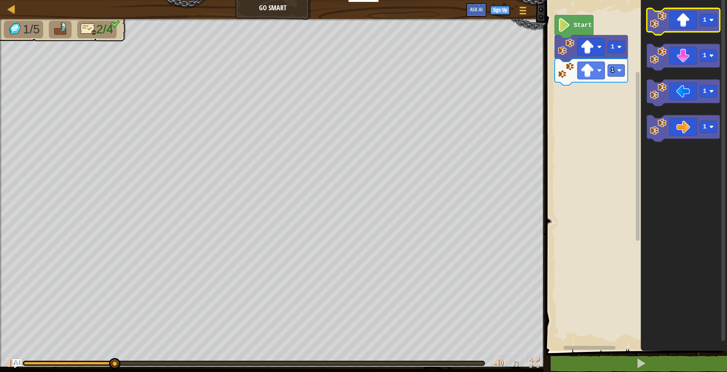
click at [70, 34] on rect "Blockly Workspace" at bounding box center [682, 21] width 73 height 26
click at [70, 20] on icon "Blockly Workspace" at bounding box center [682, 21] width 73 height 26
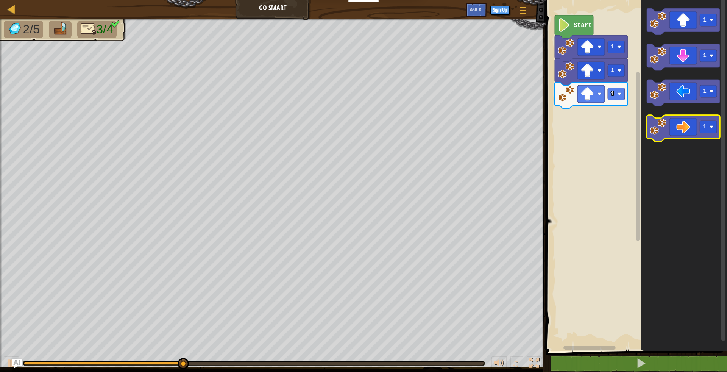
click at [70, 75] on icon "Blockly Workspace" at bounding box center [682, 128] width 73 height 26
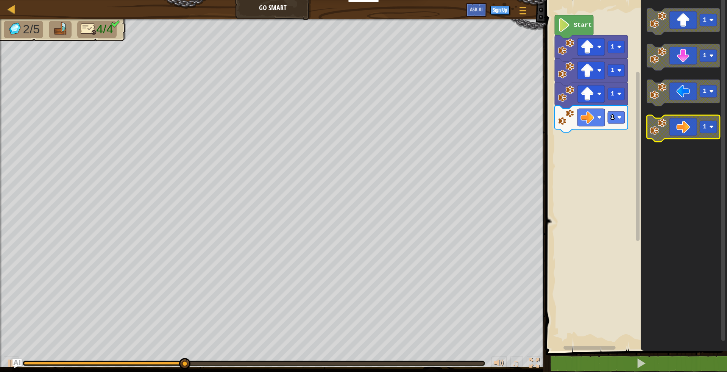
click at [70, 75] on icon "Blockly Workspace" at bounding box center [682, 128] width 73 height 26
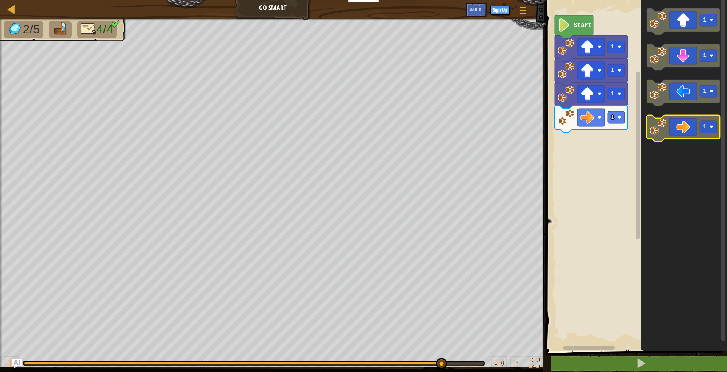
click at [70, 75] on icon "Blockly Workspace" at bounding box center [682, 128] width 73 height 26
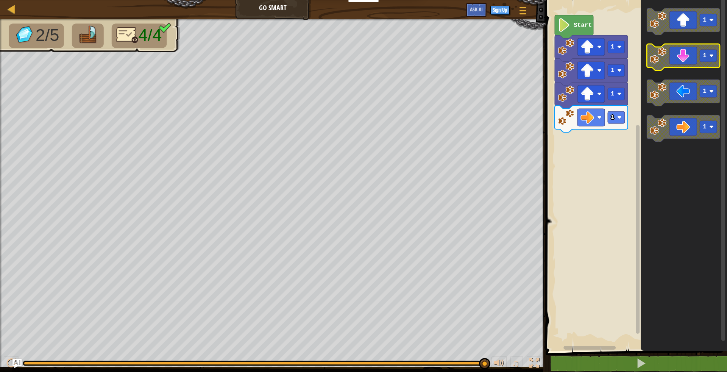
click at [70, 56] on icon "Blockly Workspace" at bounding box center [682, 57] width 73 height 26
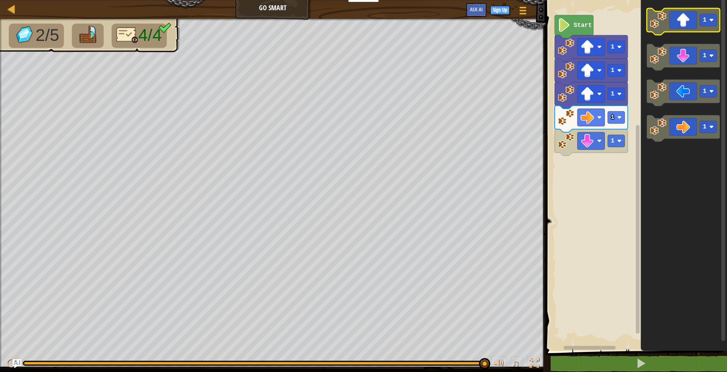
click at [70, 22] on icon "Blockly Workspace" at bounding box center [682, 21] width 73 height 26
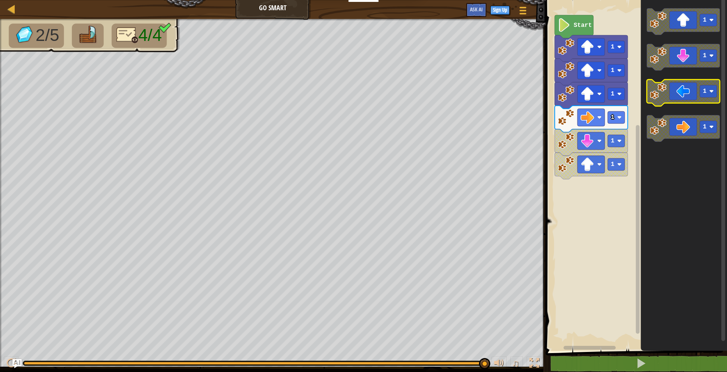
click at [70, 75] on g "1 1 1 1" at bounding box center [682, 74] width 73 height 133
click at [70, 75] on image "Blockly Workspace" at bounding box center [657, 126] width 17 height 17
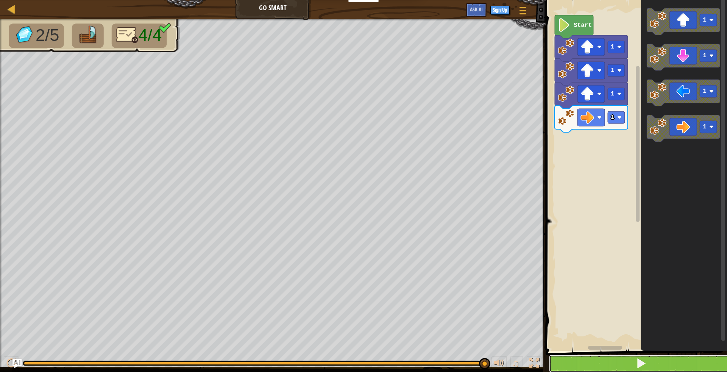
click at [70, 75] on span at bounding box center [640, 363] width 11 height 11
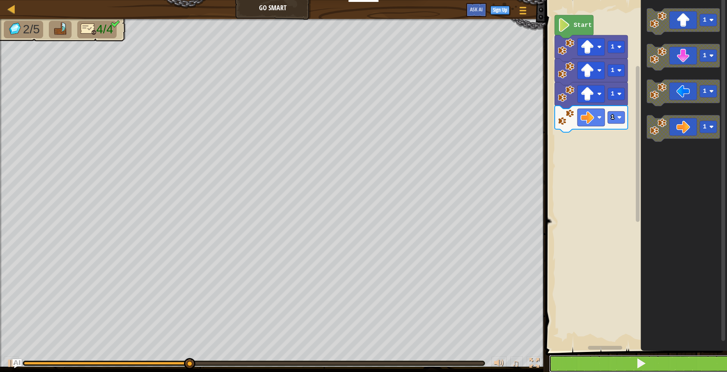
click at [70, 75] on span at bounding box center [640, 363] width 11 height 11
